Goal: Navigation & Orientation: Find specific page/section

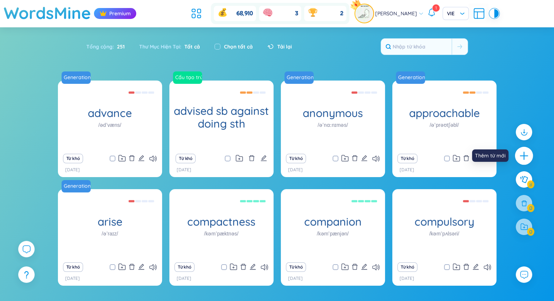
click at [527, 154] on icon "plus" at bounding box center [524, 156] width 10 height 10
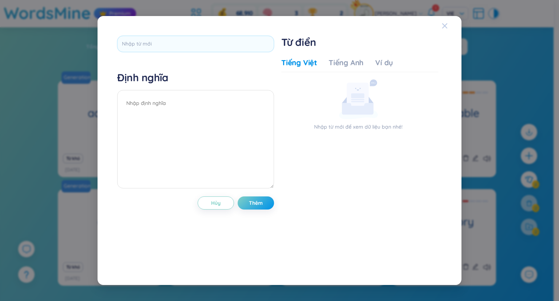
click at [443, 24] on icon "Close" at bounding box center [444, 25] width 5 height 5
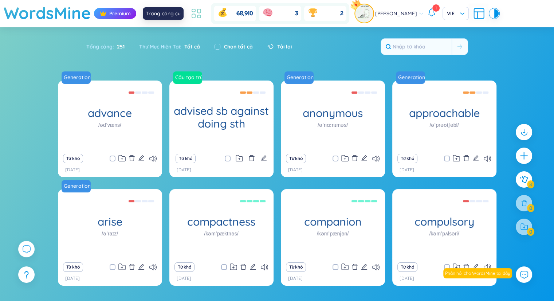
click at [196, 10] on icon at bounding box center [196, 13] width 13 height 13
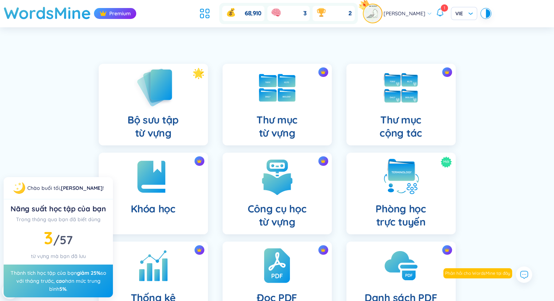
click at [182, 95] on div "Bộ sưu tập từ vựng" at bounding box center [153, 105] width 109 height 82
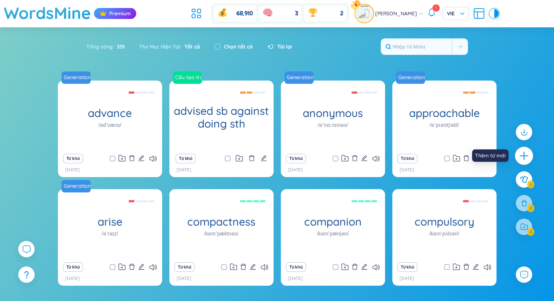
click at [523, 156] on icon "plus" at bounding box center [524, 155] width 8 height 1
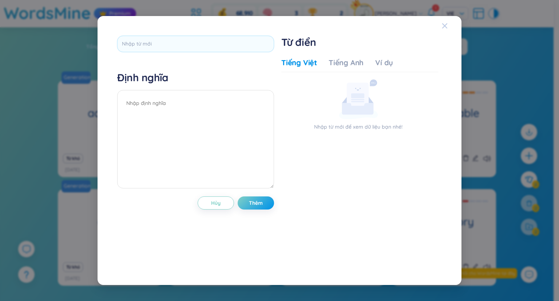
click at [452, 35] on span "Close" at bounding box center [452, 26] width 20 height 20
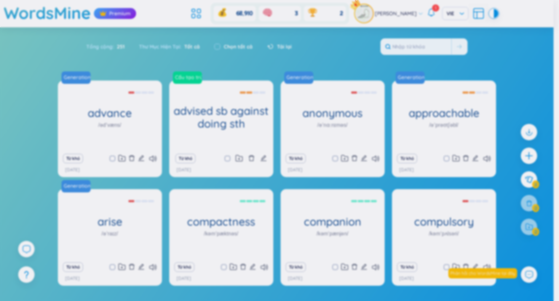
click at [449, 28] on div "Định nghĩa Hủy Thêm Từ điển Tiếng Việt Tiếng Anh Ví dụ Nhập từ mới để xem dữ li…" at bounding box center [279, 150] width 559 height 301
